Goal: Task Accomplishment & Management: Manage account settings

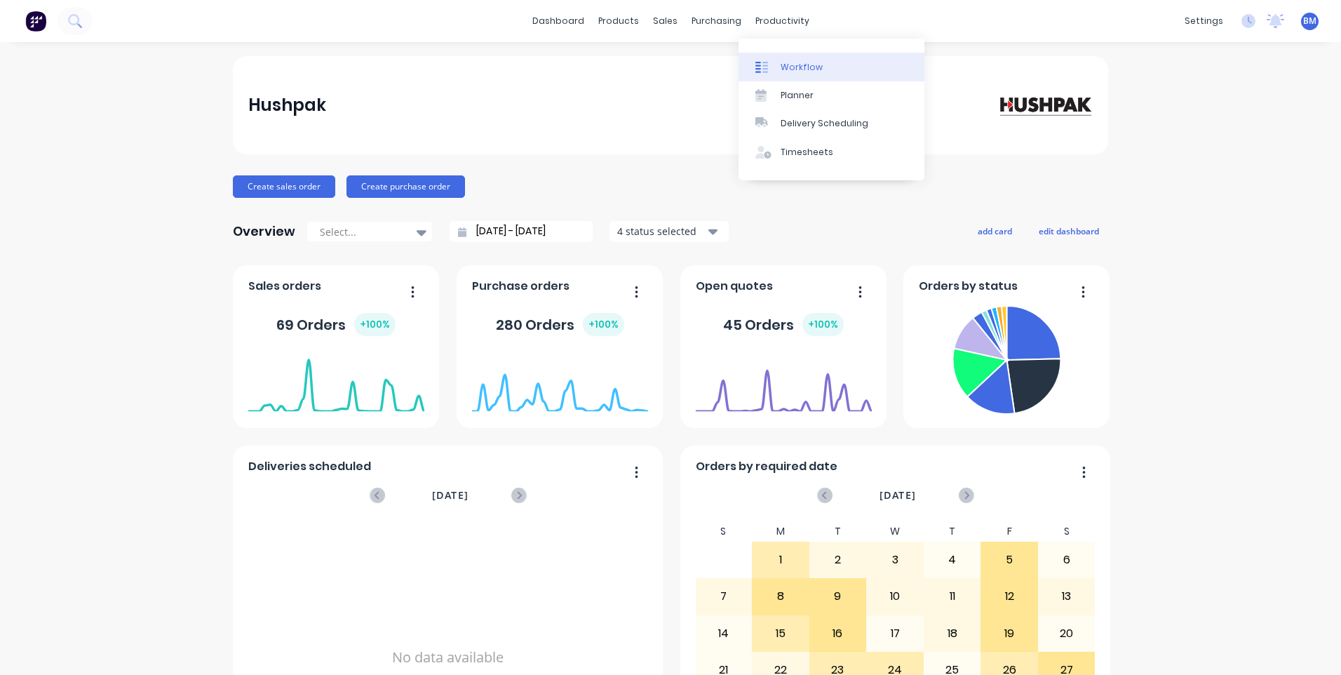
click at [771, 72] on div at bounding box center [765, 67] width 21 height 13
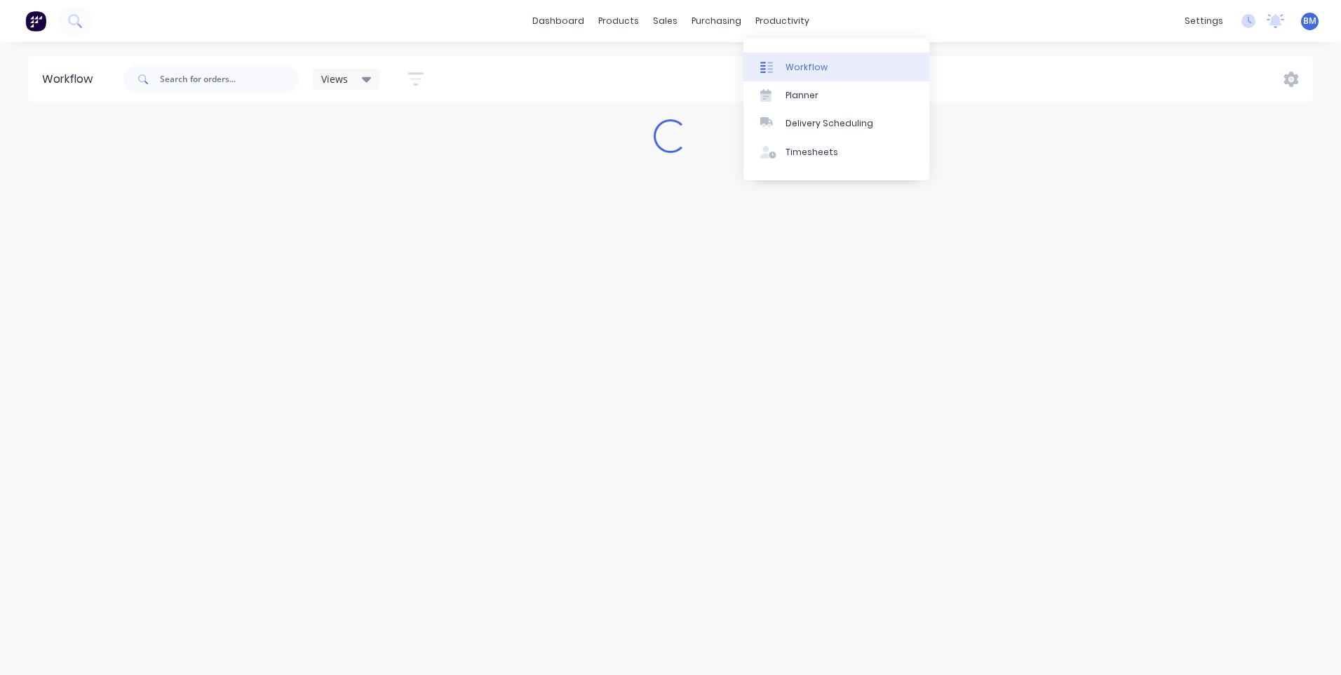
click at [785, 62] on div "Workflow" at bounding box center [806, 67] width 42 height 13
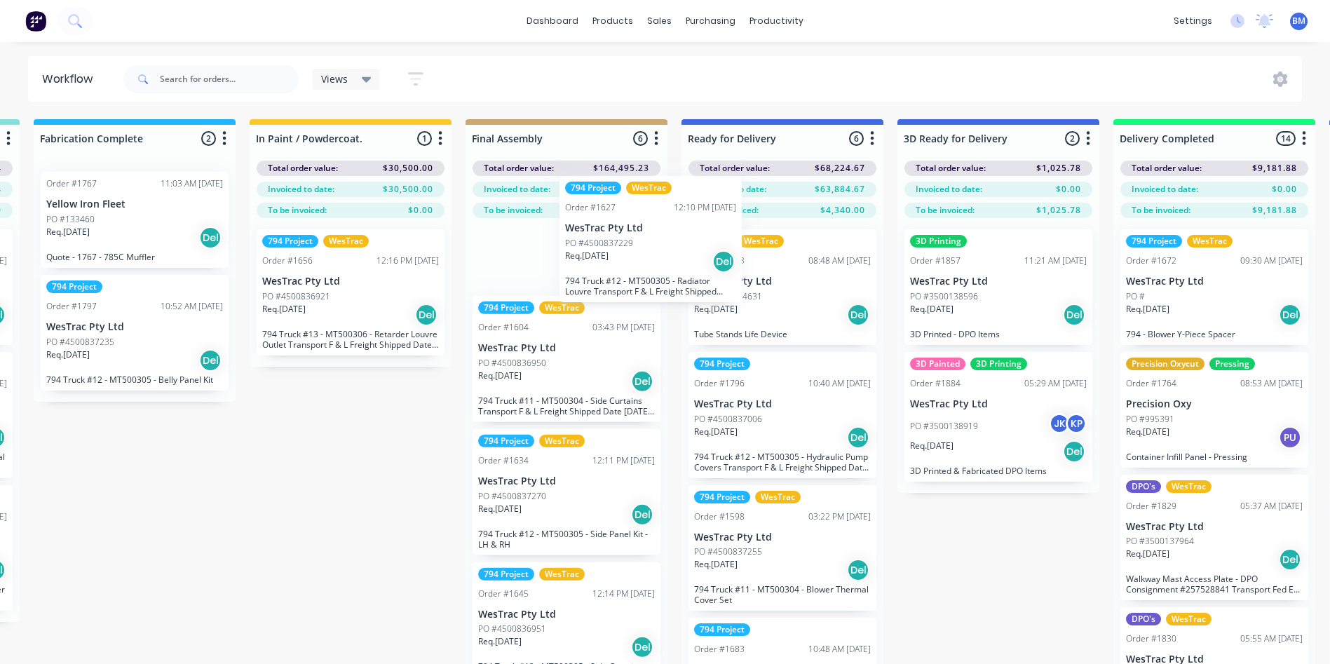
scroll to position [67, 0]
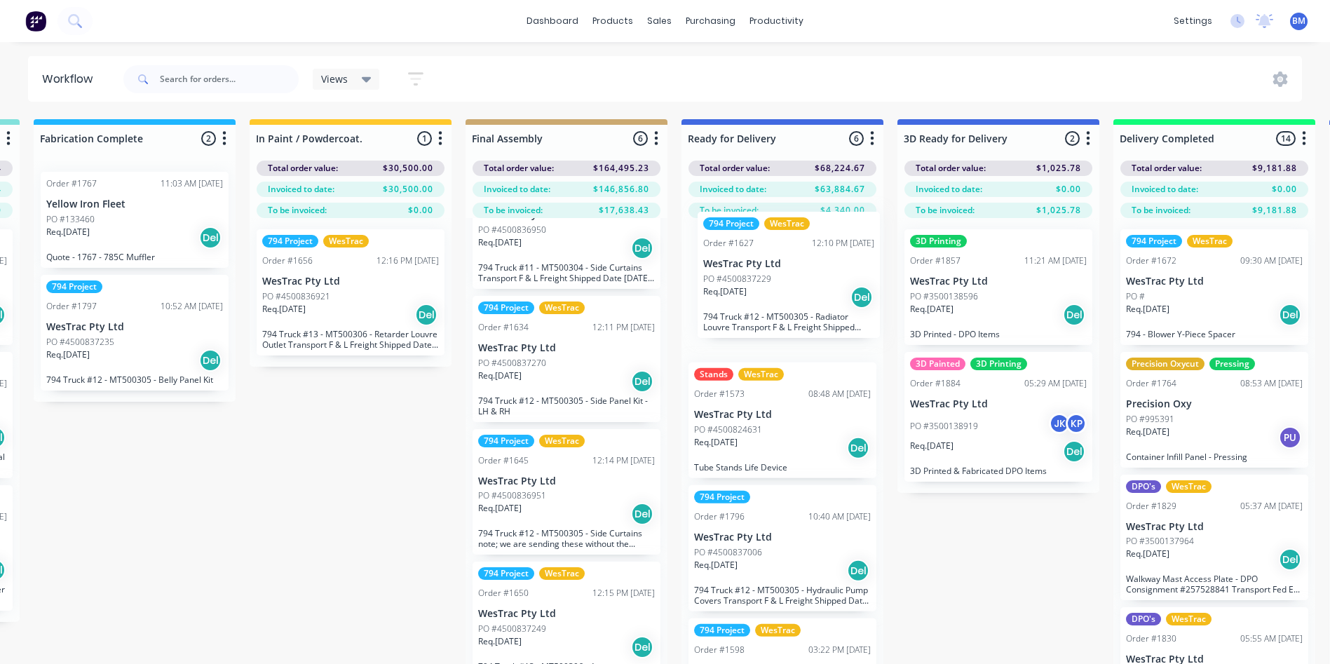
drag, startPoint x: 570, startPoint y: 259, endPoint x: 820, endPoint y: 327, distance: 258.7
click at [820, 327] on div "Submitted 101 Status colour #273444 hex #273444 Save Cancel Summaries Total ord…" at bounding box center [336, 416] width 4575 height 595
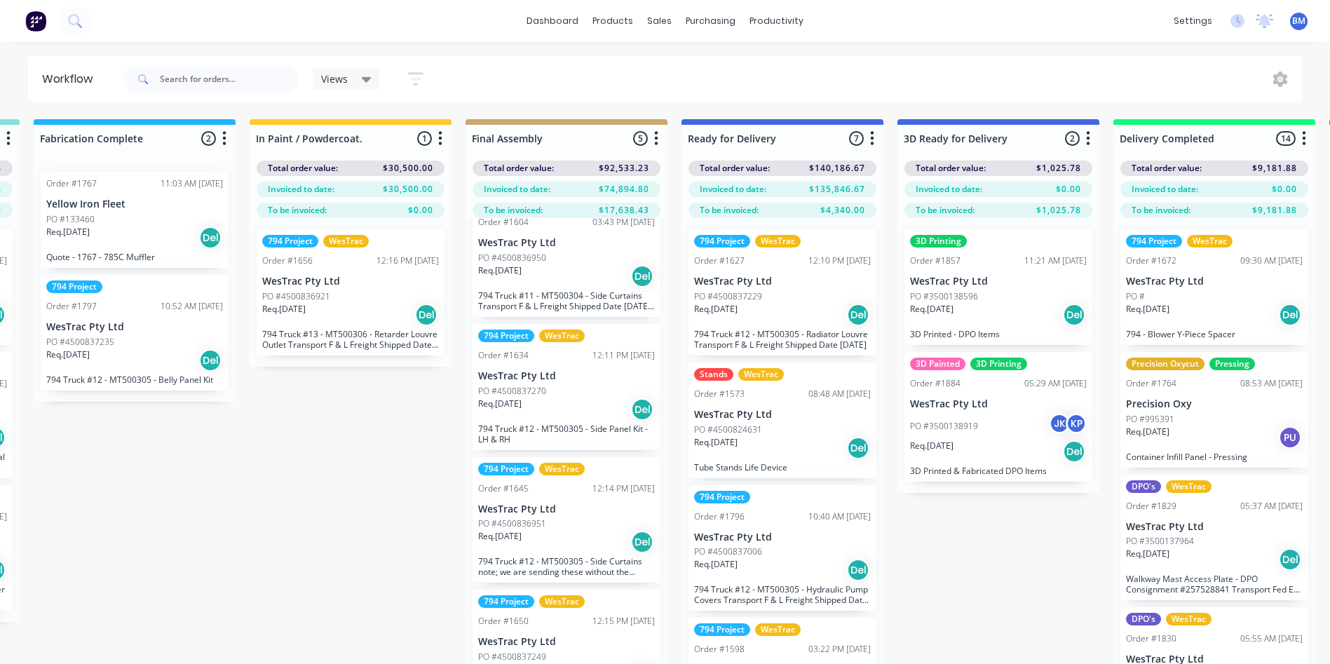
scroll to position [70, 0]
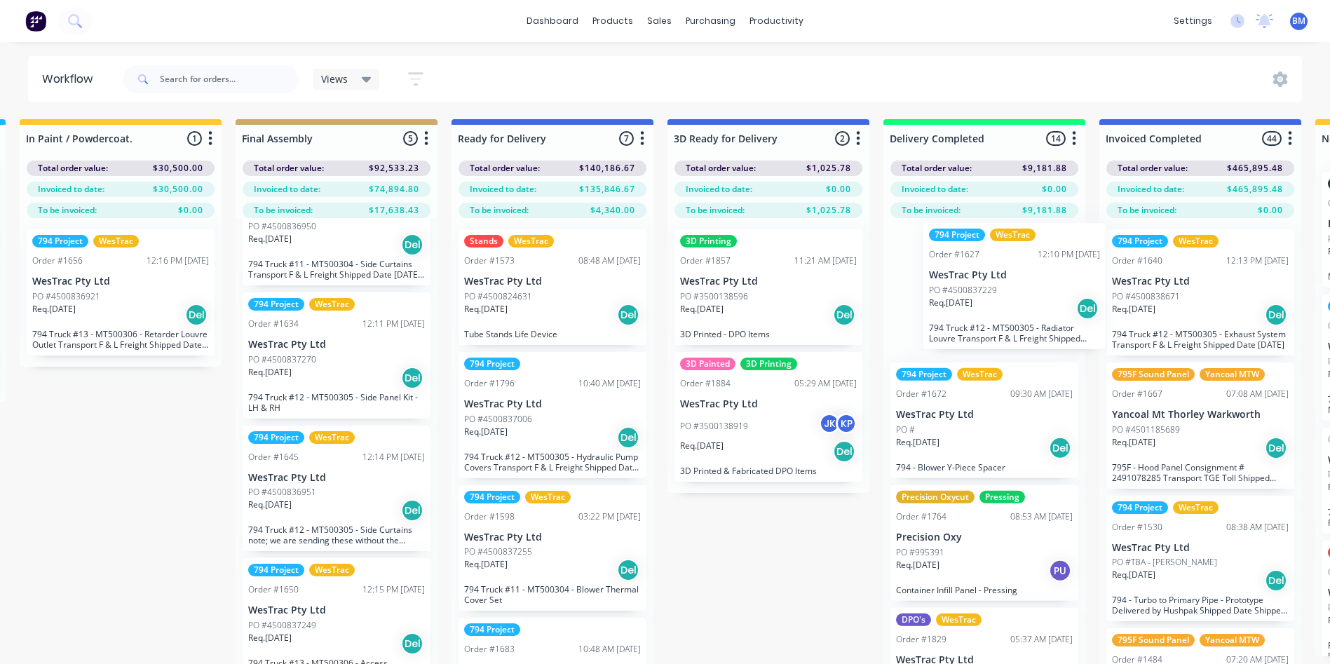
drag, startPoint x: 759, startPoint y: 327, endPoint x: 985, endPoint y: 318, distance: 225.3
click at [989, 320] on div "Submitted 101 Status colour #273444 hex #273444 Save Cancel Summaries Total ord…" at bounding box center [106, 416] width 4575 height 595
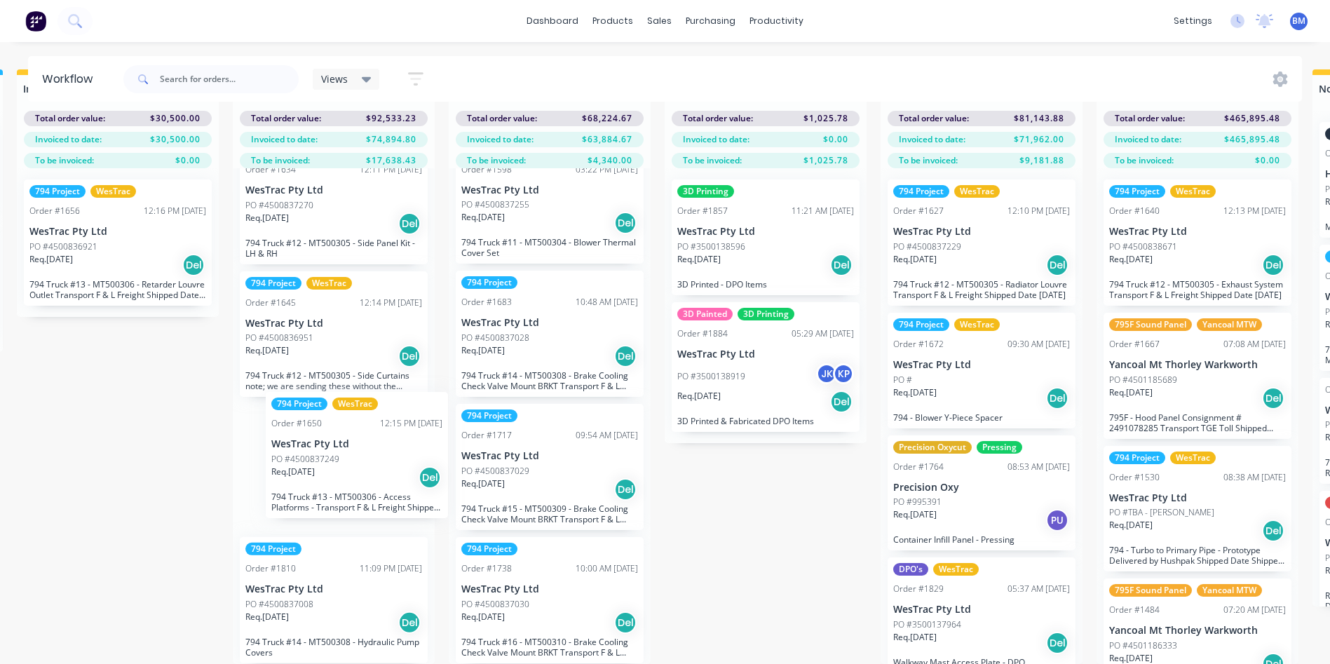
scroll to position [60, 2172]
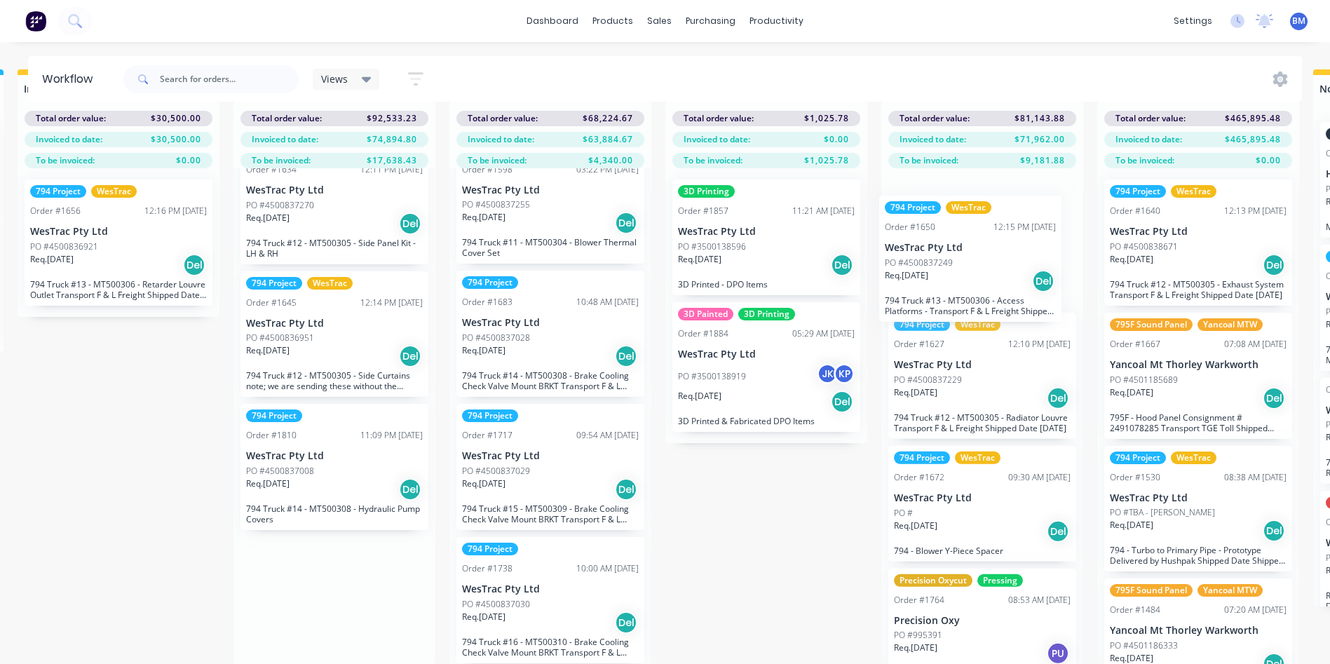
drag, startPoint x: 309, startPoint y: 482, endPoint x: 950, endPoint y: 283, distance: 670.9
click at [952, 283] on div "Submitted 101 Status colour #273444 hex #273444 Save Cancel Summaries Total ord…" at bounding box center [104, 366] width 4575 height 595
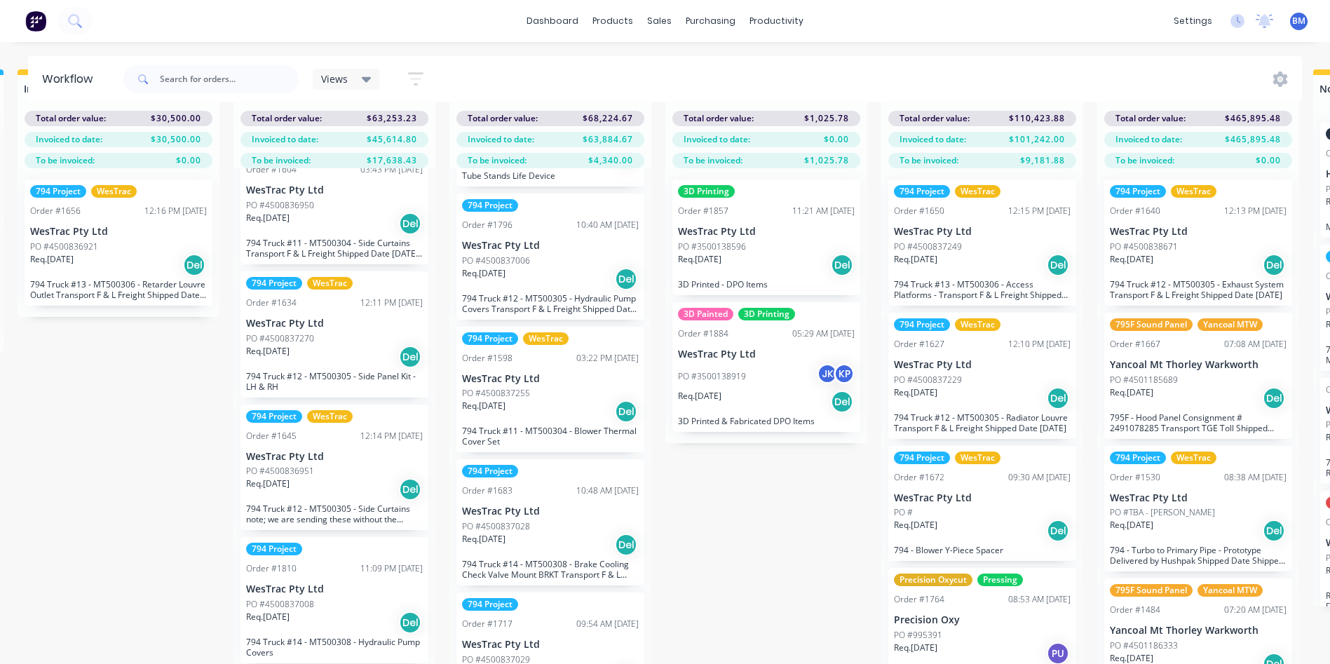
scroll to position [17, 0]
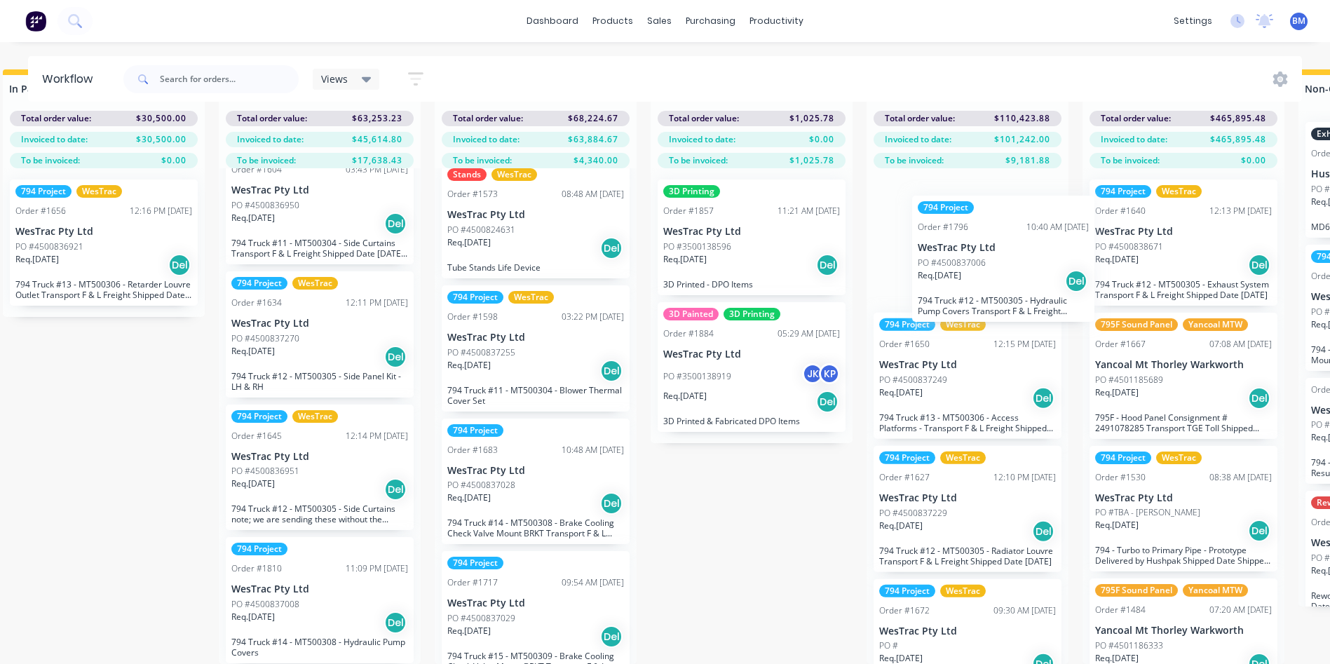
drag, startPoint x: 532, startPoint y: 351, endPoint x: 976, endPoint y: 262, distance: 452.9
click at [985, 271] on div "Submitted 101 Status colour #273444 hex #273444 Save Cancel Summaries Total ord…" at bounding box center [89, 366] width 4575 height 595
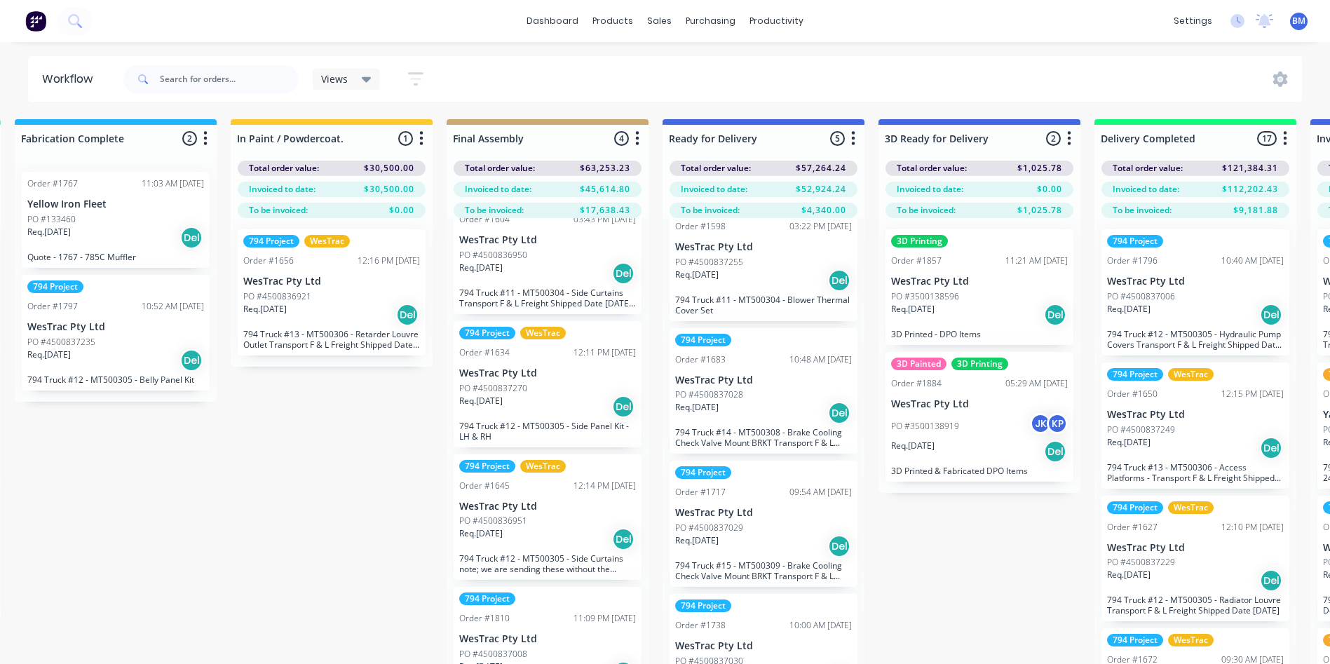
scroll to position [0, 1959]
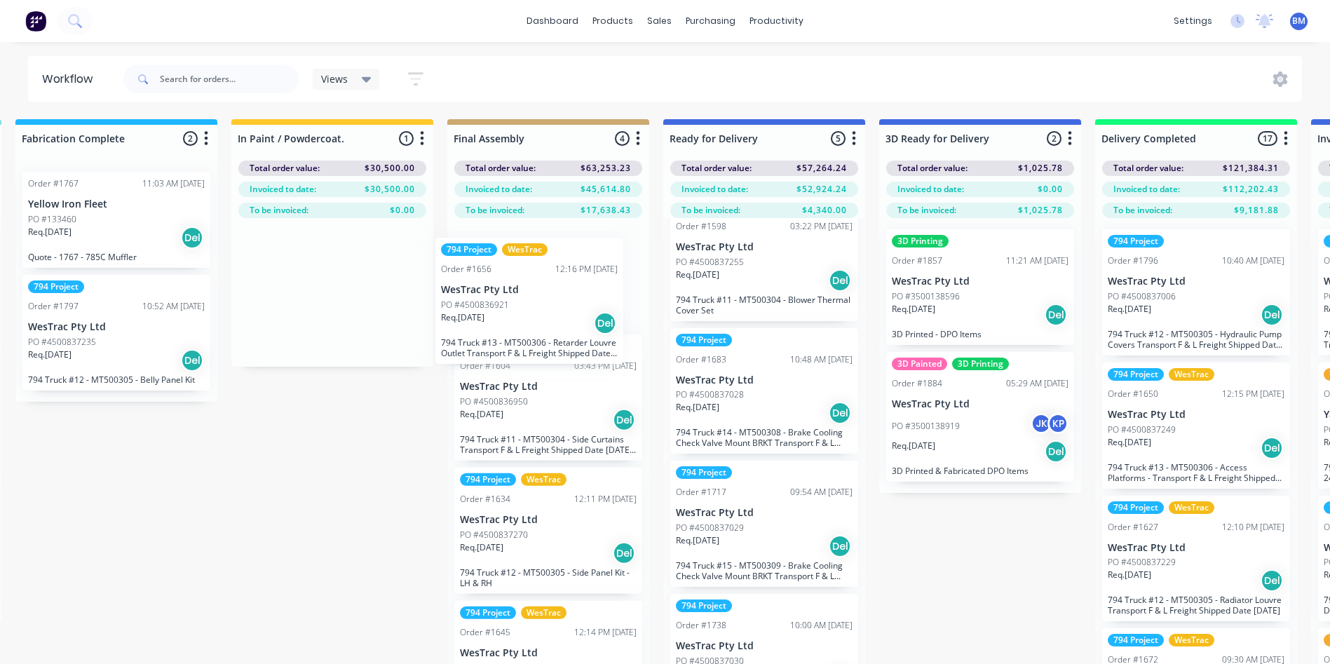
drag, startPoint x: 323, startPoint y: 300, endPoint x: 548, endPoint y: 301, distance: 224.4
click at [547, 302] on div "Submitted 101 Status colour #273444 hex #273444 Save Cancel Summaries Total ord…" at bounding box center [318, 416] width 4575 height 595
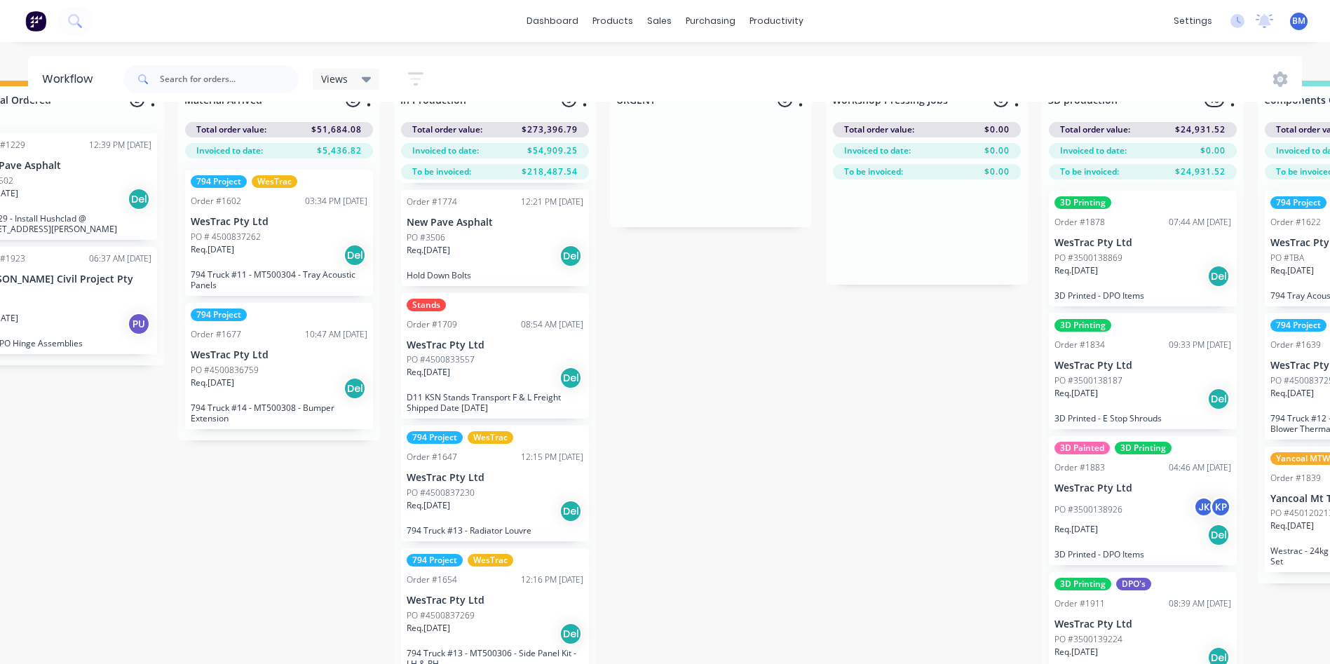
scroll to position [60, 500]
